Goal: Task Accomplishment & Management: Use online tool/utility

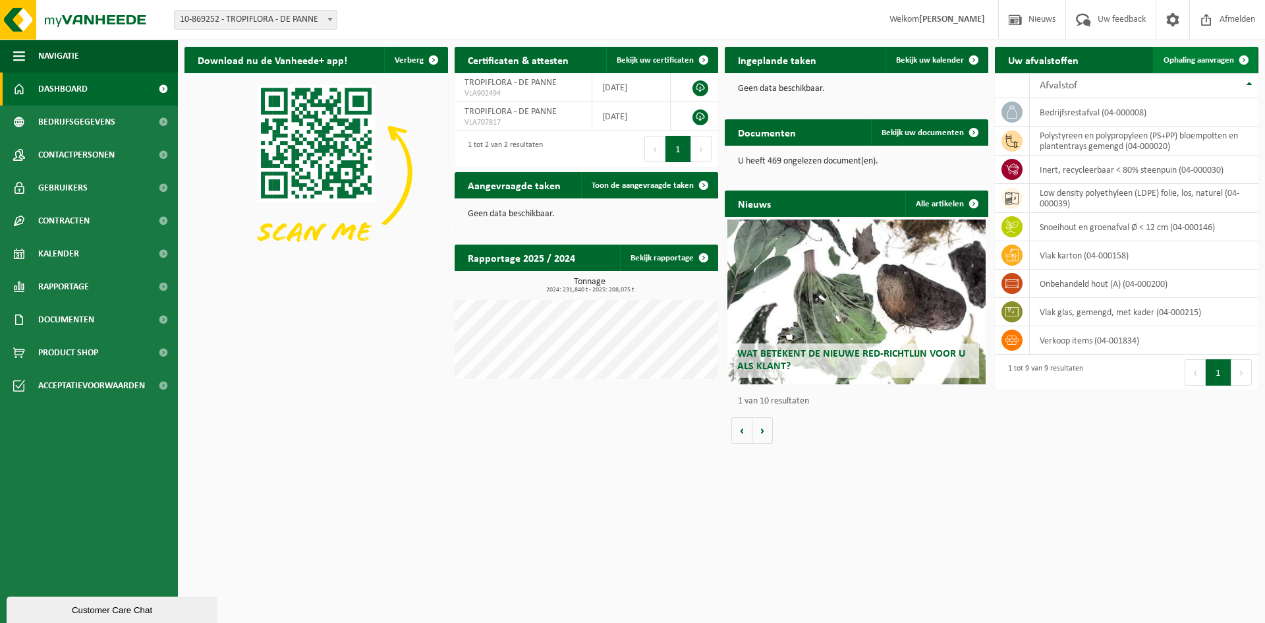
click at [1190, 57] on span "Ophaling aanvragen" at bounding box center [1199, 60] width 71 height 9
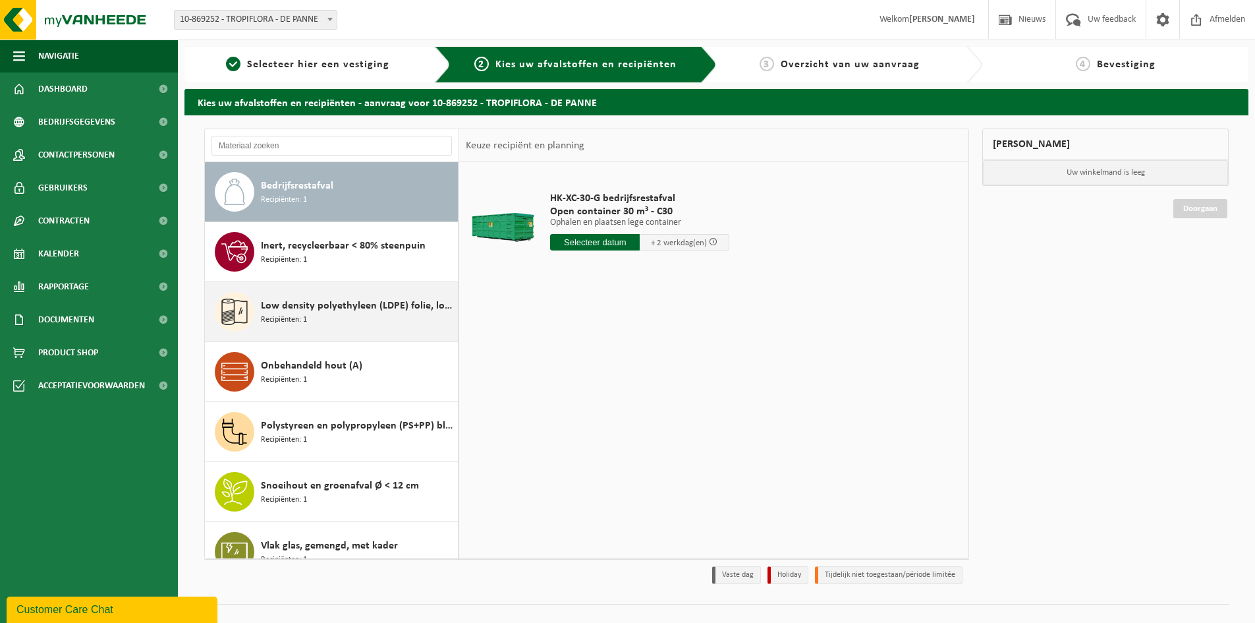
click at [346, 307] on span "Low density polyethyleen (LDPE) folie, los, naturel" at bounding box center [358, 306] width 194 height 16
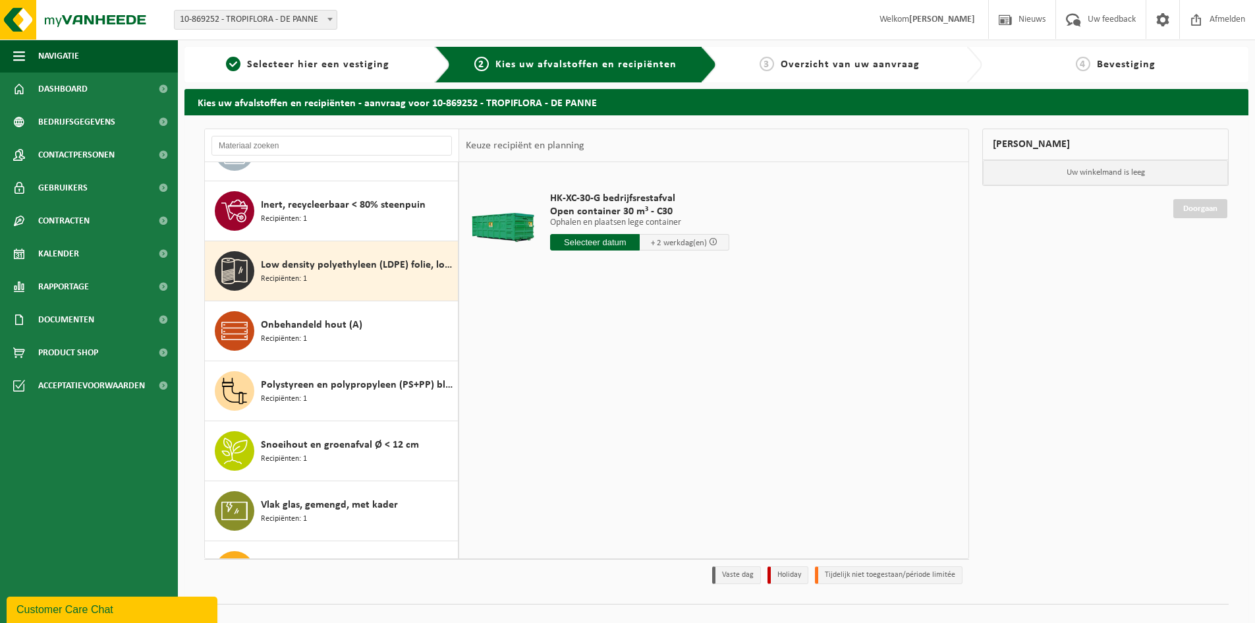
scroll to position [83, 0]
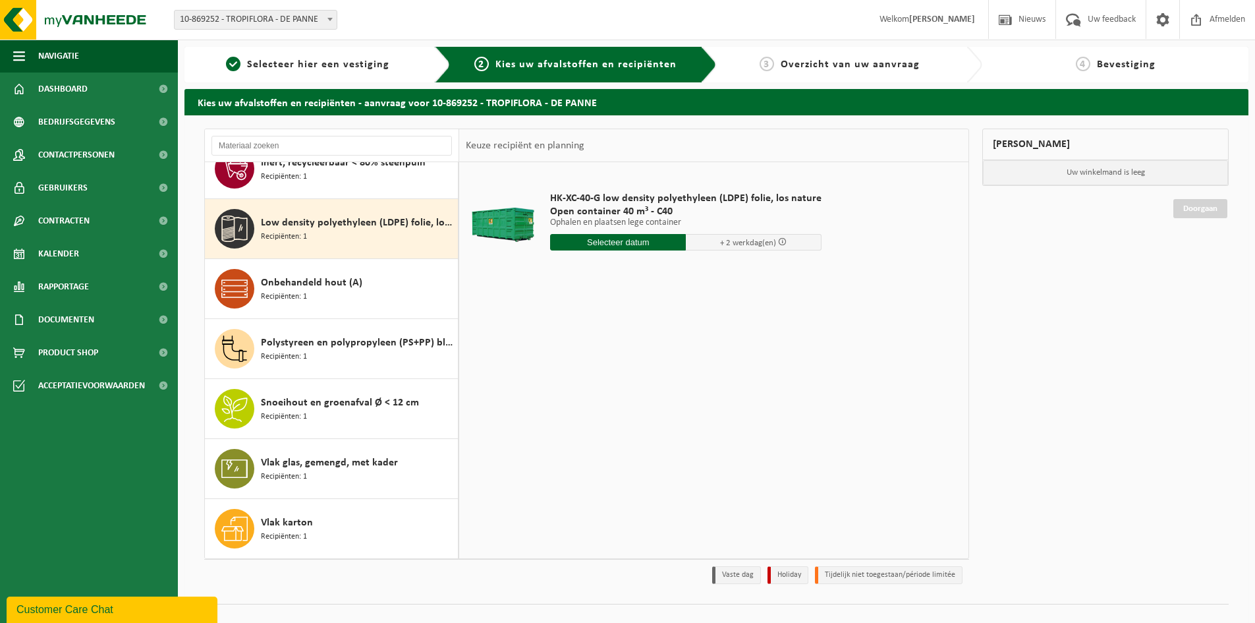
click at [643, 246] on input "text" at bounding box center [618, 242] width 136 height 16
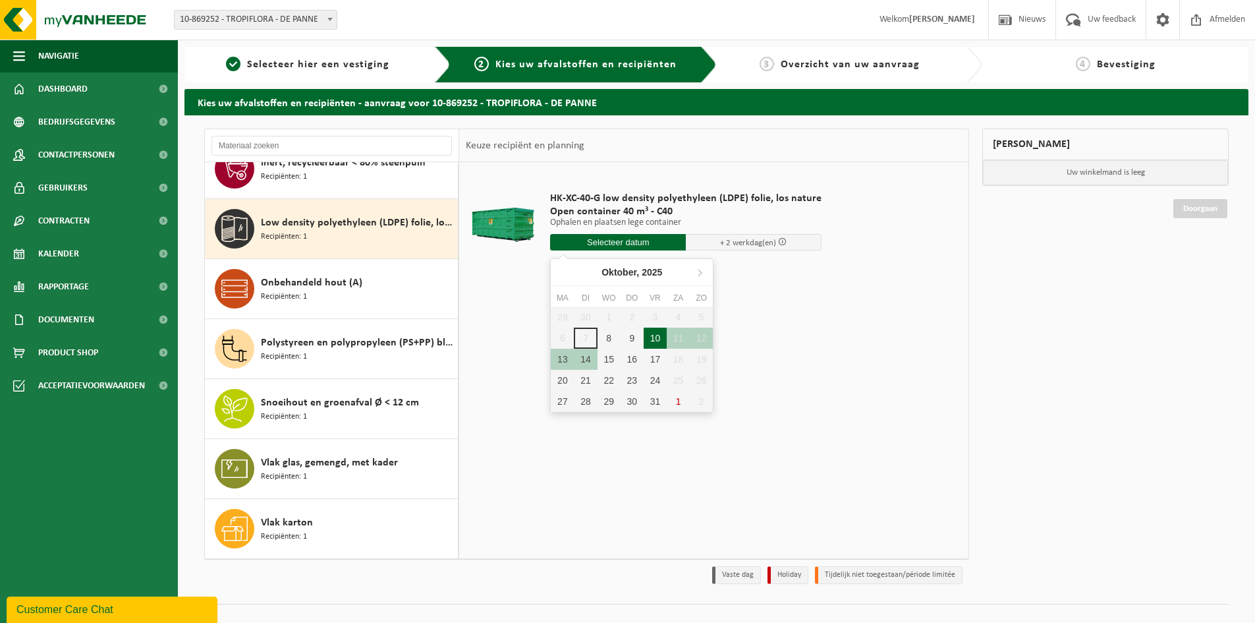
click at [660, 338] on div "10" at bounding box center [655, 338] width 23 height 21
type input "Van 2025-10-10"
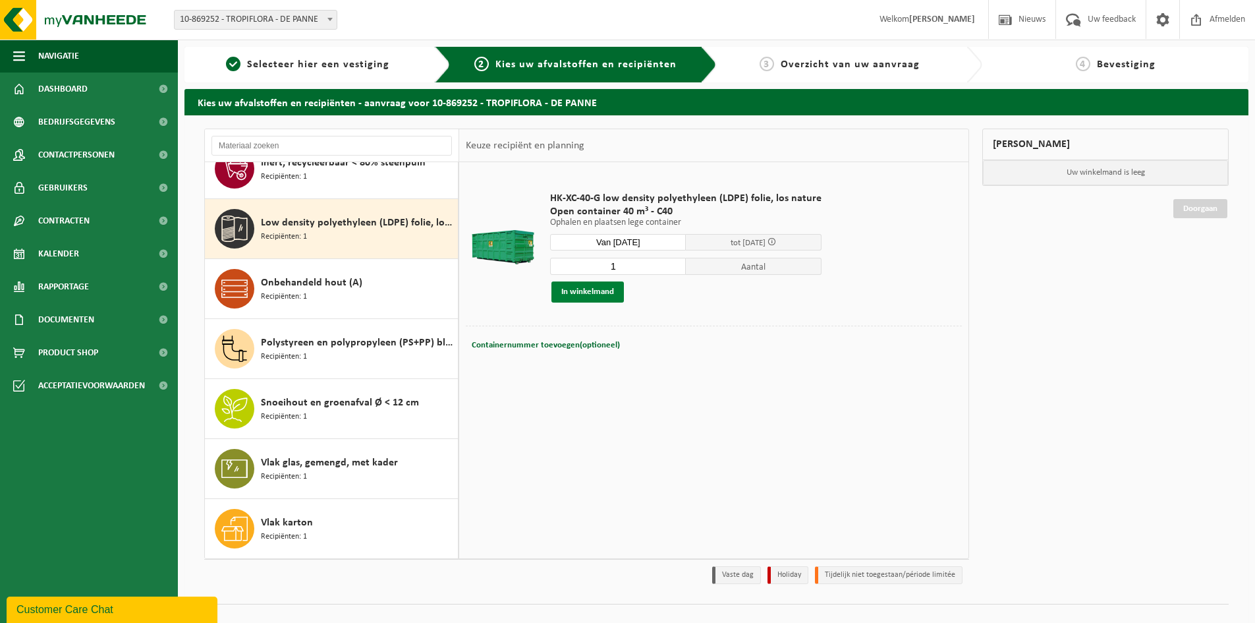
click at [594, 293] on button "In winkelmand" at bounding box center [588, 291] width 72 height 21
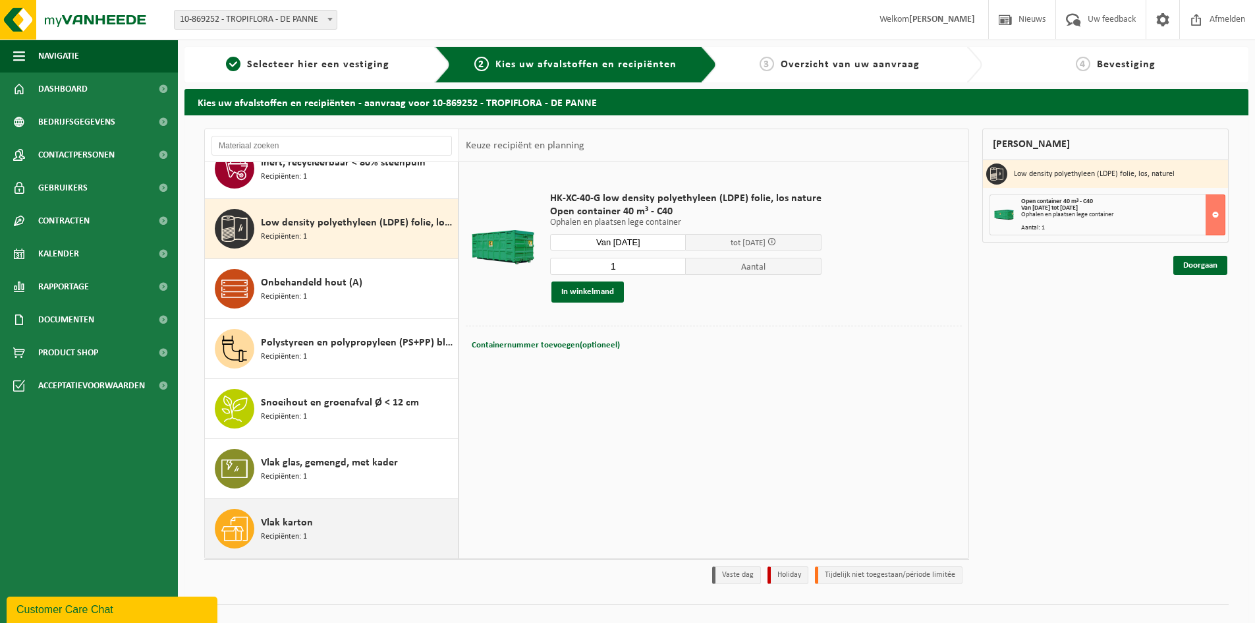
click at [302, 523] on span "Vlak karton" at bounding box center [287, 523] width 52 height 16
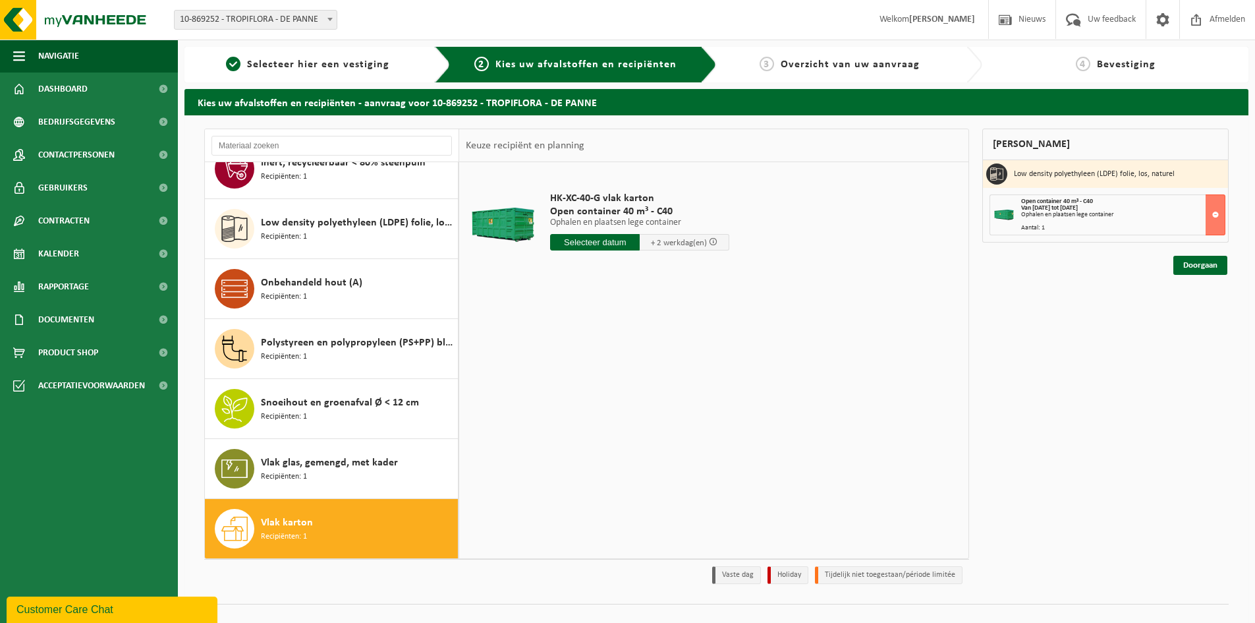
click at [615, 243] on input "text" at bounding box center [595, 242] width 90 height 16
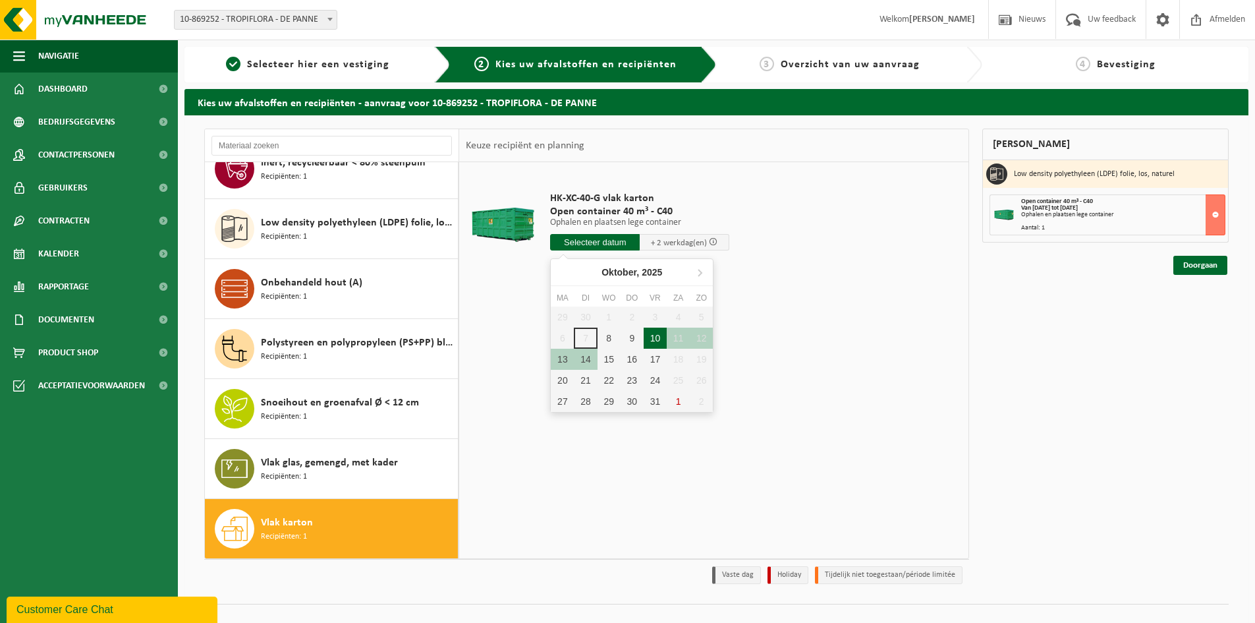
click at [659, 339] on div "10" at bounding box center [655, 338] width 23 height 21
type input "Van 2025-10-10"
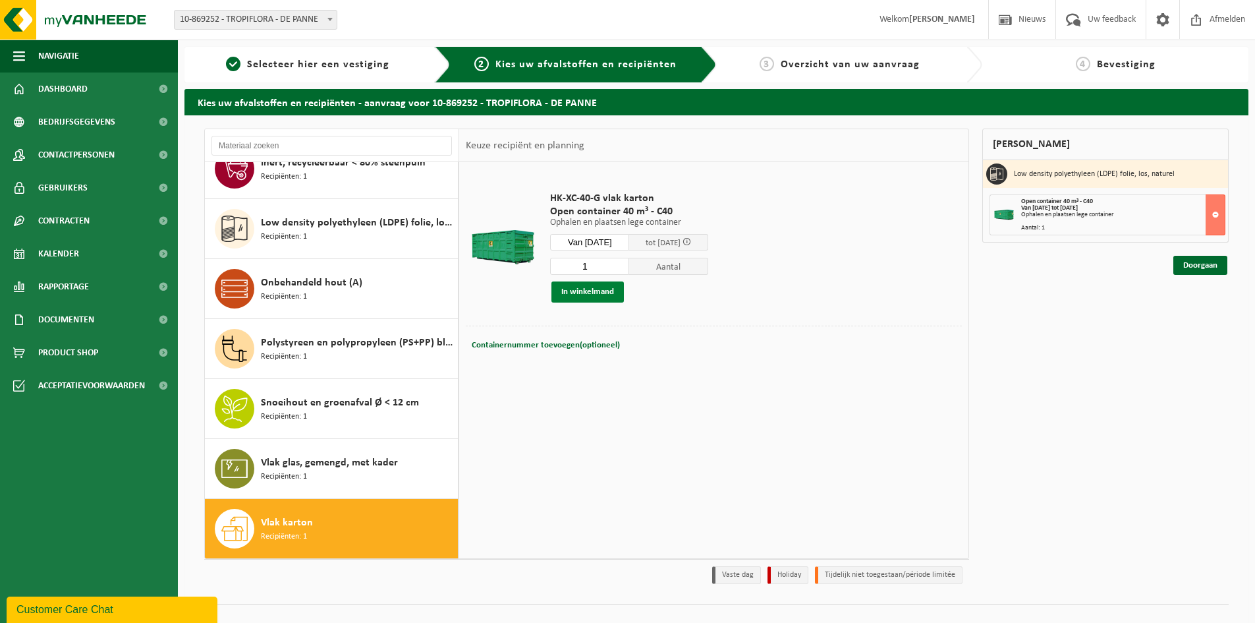
click at [611, 290] on button "In winkelmand" at bounding box center [588, 291] width 72 height 21
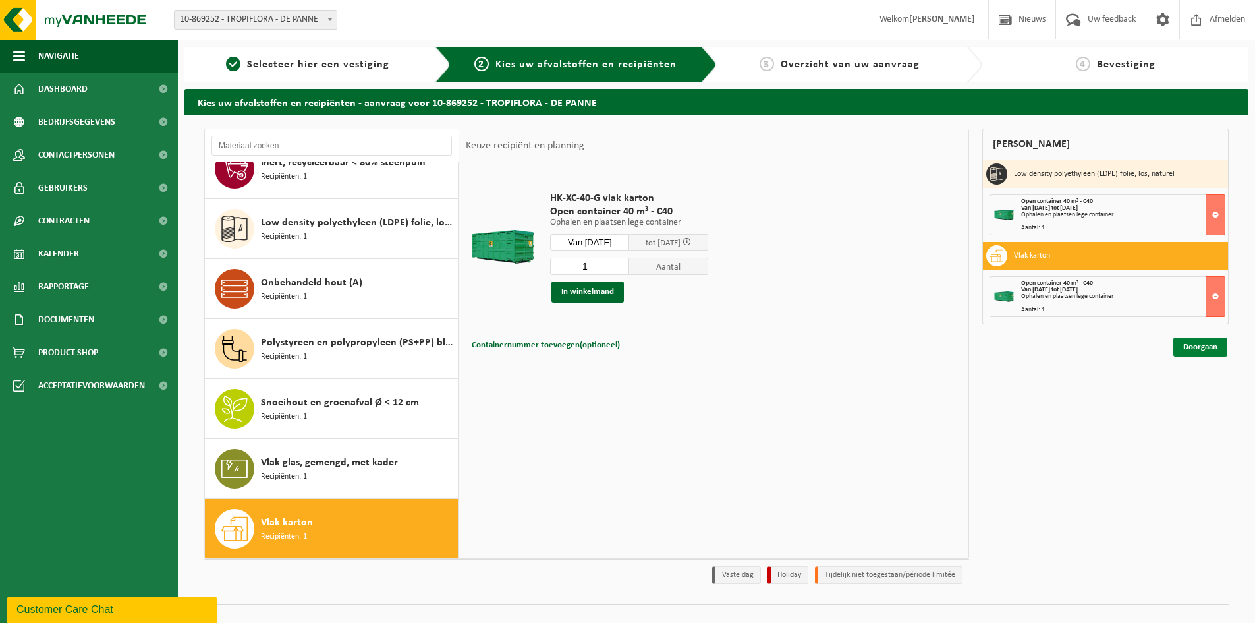
click at [1209, 352] on link "Doorgaan" at bounding box center [1201, 346] width 54 height 19
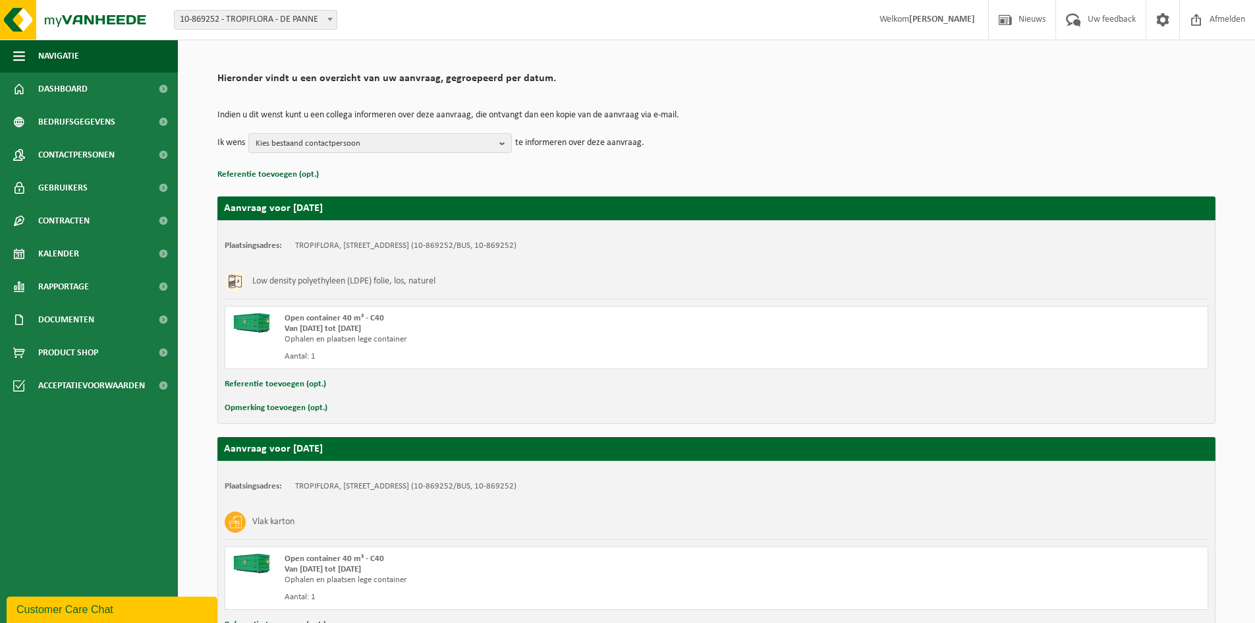
scroll to position [183, 0]
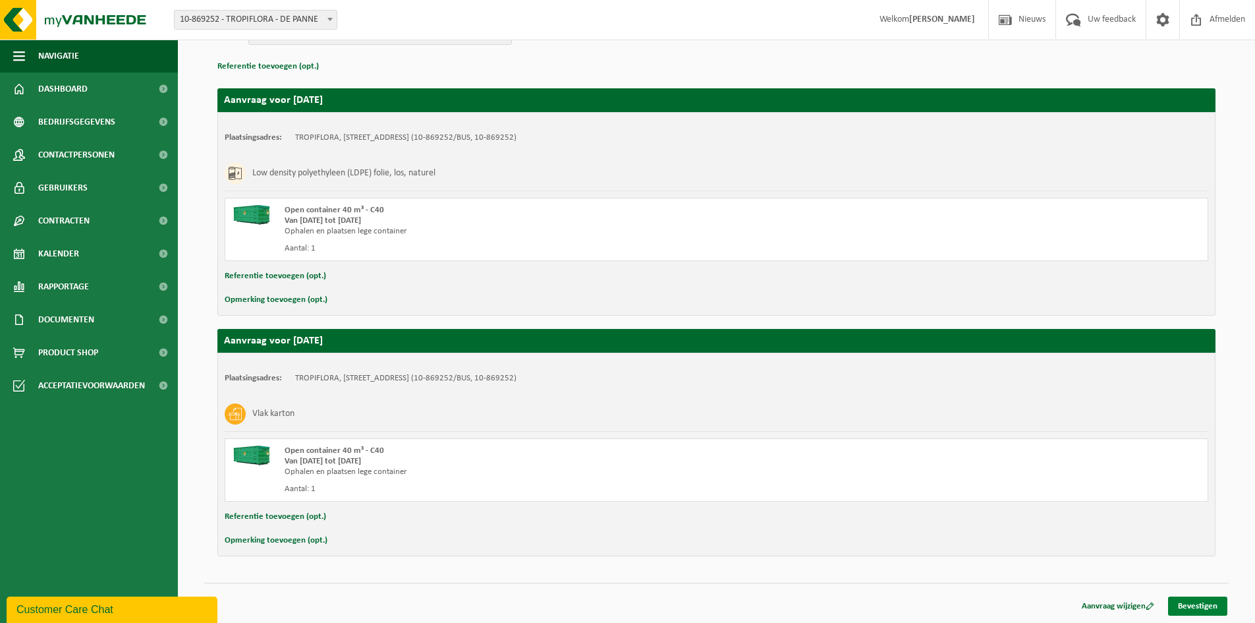
click at [1200, 602] on link "Bevestigen" at bounding box center [1197, 605] width 59 height 19
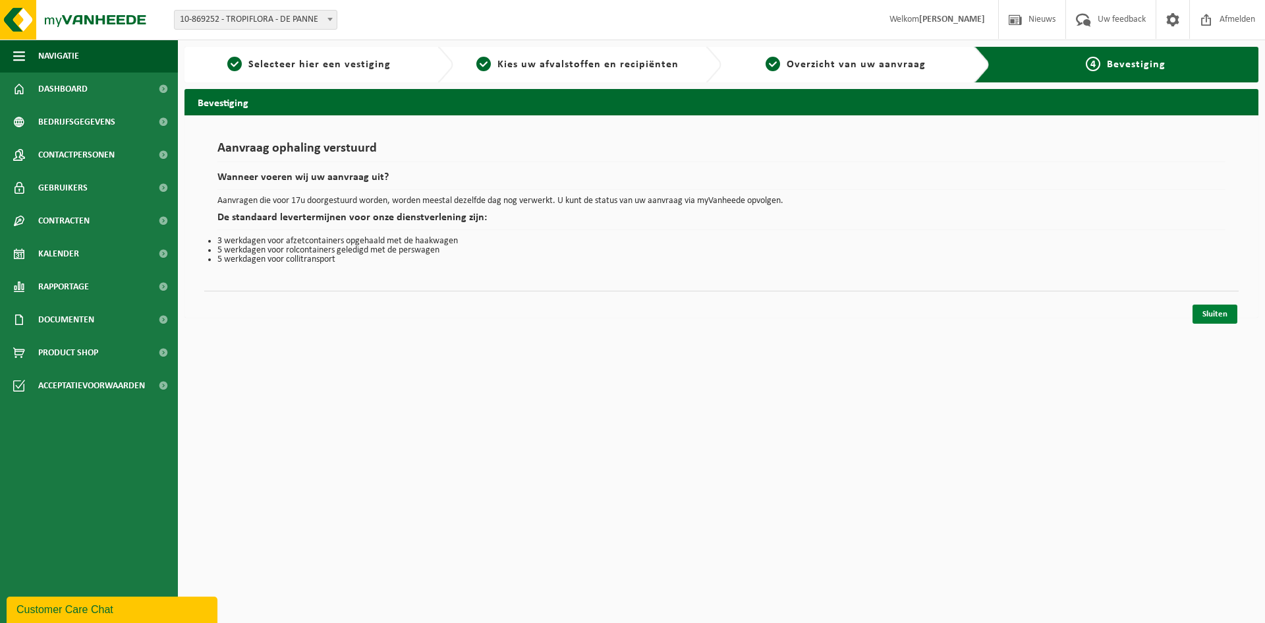
click at [1206, 315] on link "Sluiten" at bounding box center [1215, 313] width 45 height 19
